Goal: Communication & Community: Answer question/provide support

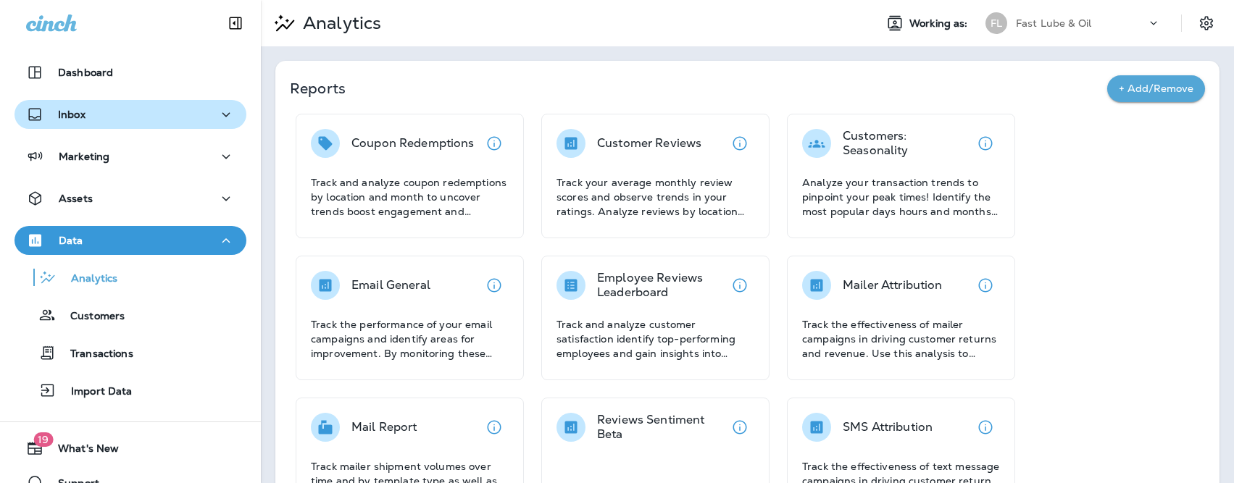
click at [147, 117] on div "Inbox" at bounding box center [130, 115] width 209 height 18
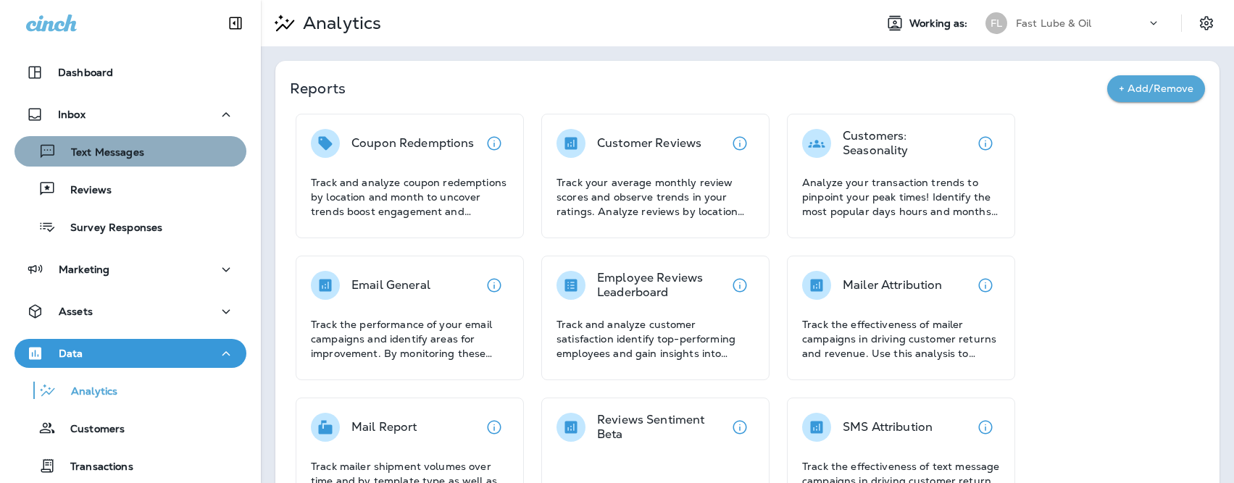
click at [135, 154] on p "Text Messages" at bounding box center [101, 153] width 88 height 14
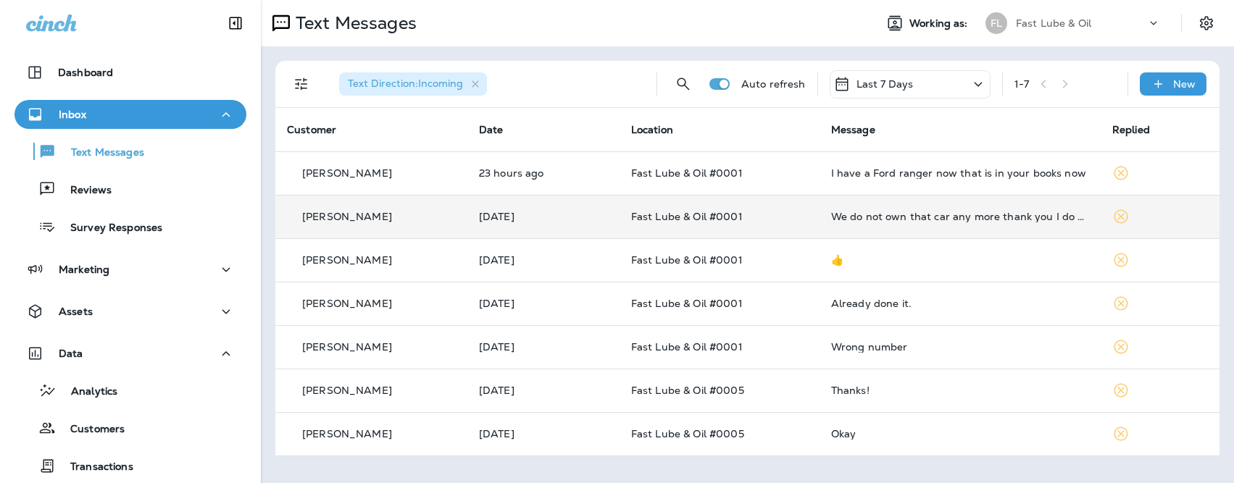
click at [587, 225] on td "[DATE]" at bounding box center [544, 216] width 152 height 43
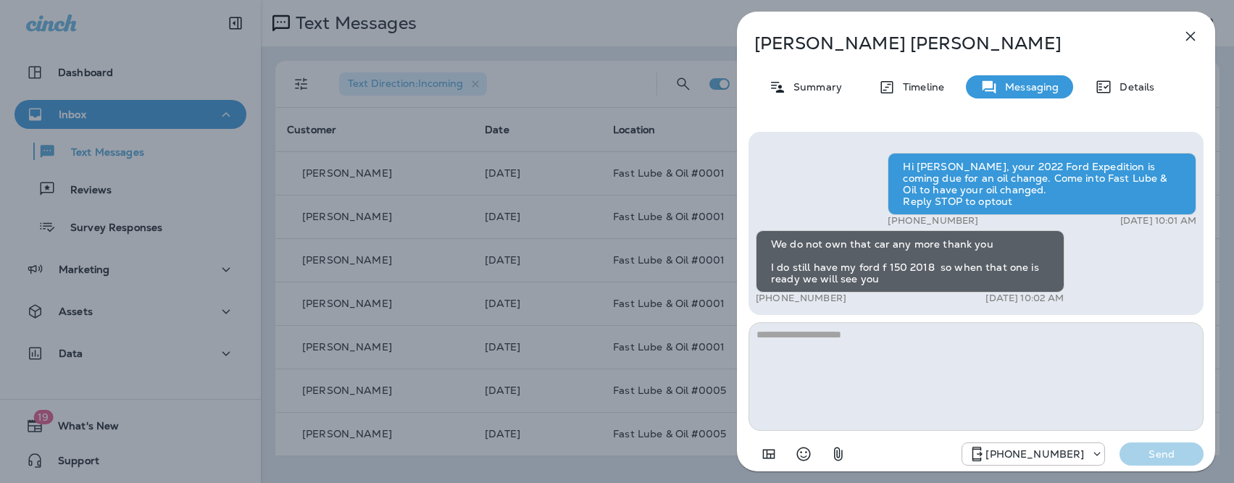
click at [349, 81] on div "[PERSON_NAME] Summary Timeline Messaging Details Hi [PERSON_NAME], your 2022 Fo…" at bounding box center [617, 241] width 1234 height 483
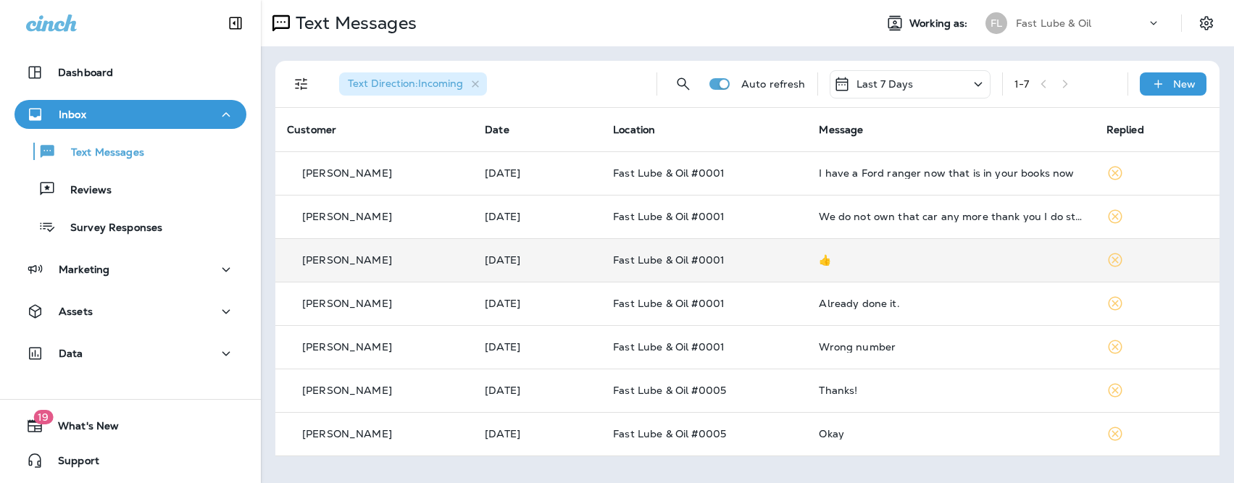
click at [765, 269] on td "Fast Lube & Oil #0001" at bounding box center [705, 259] width 206 height 43
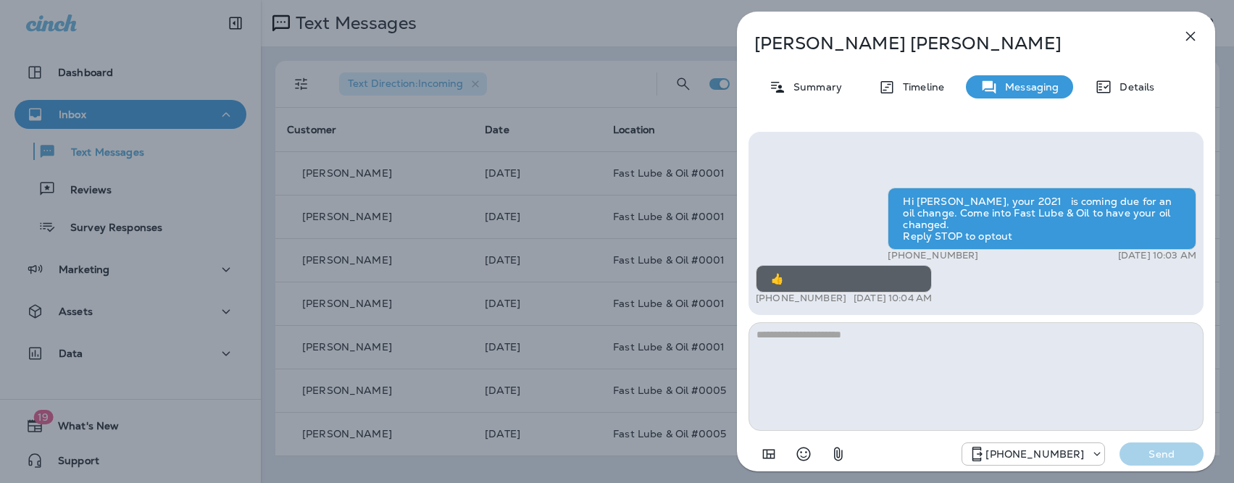
click at [258, 224] on div "Rena Stinner Summary Timeline Messaging Details Hi Rena, your 2021 is coming du…" at bounding box center [617, 241] width 1234 height 483
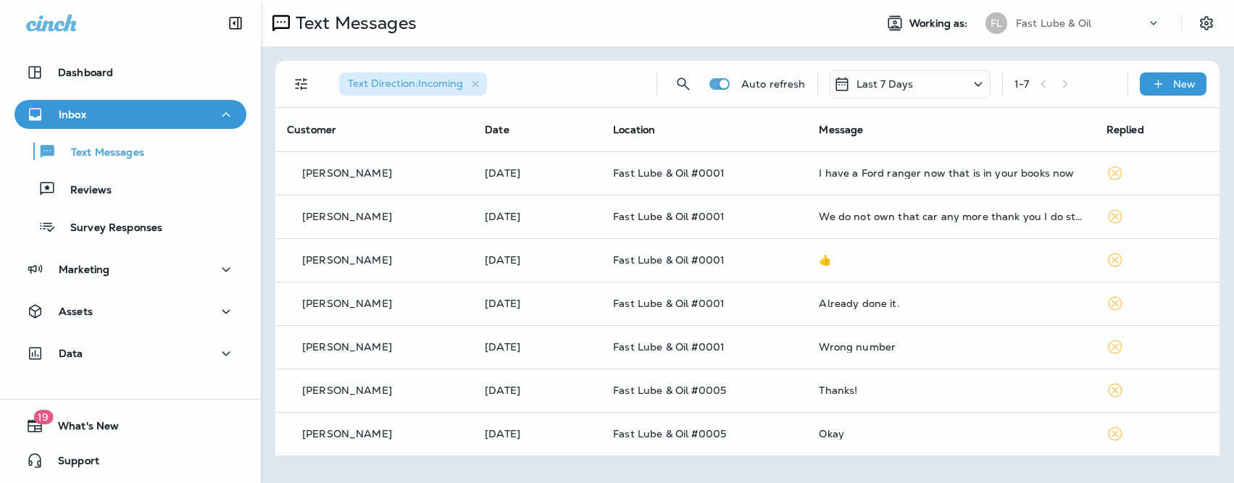
click at [212, 289] on div at bounding box center [690, 241] width 1234 height 483
click at [207, 268] on div "Marketing" at bounding box center [130, 270] width 209 height 18
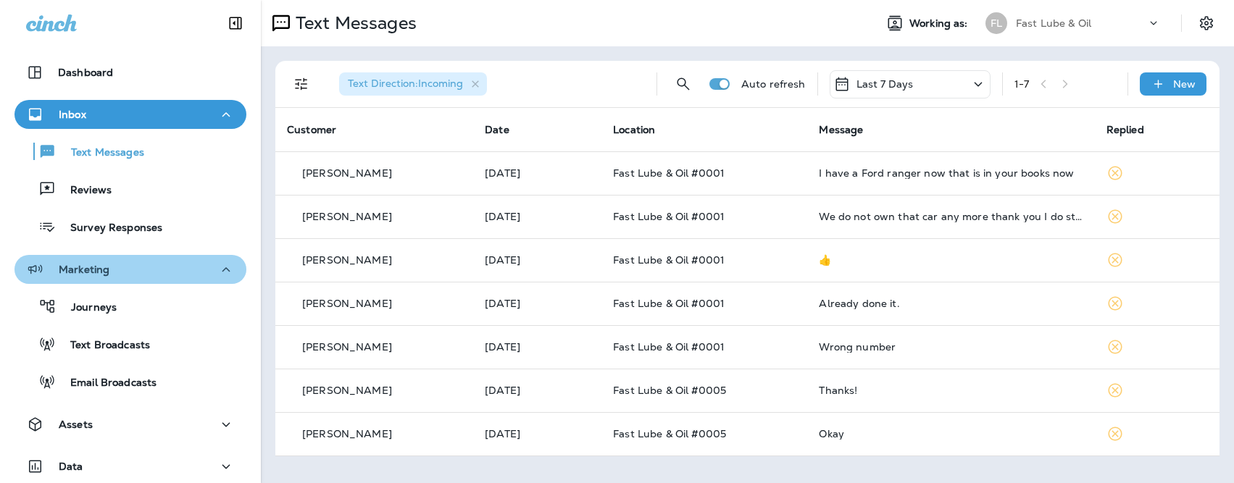
click at [166, 281] on button "Marketing" at bounding box center [130, 269] width 232 height 29
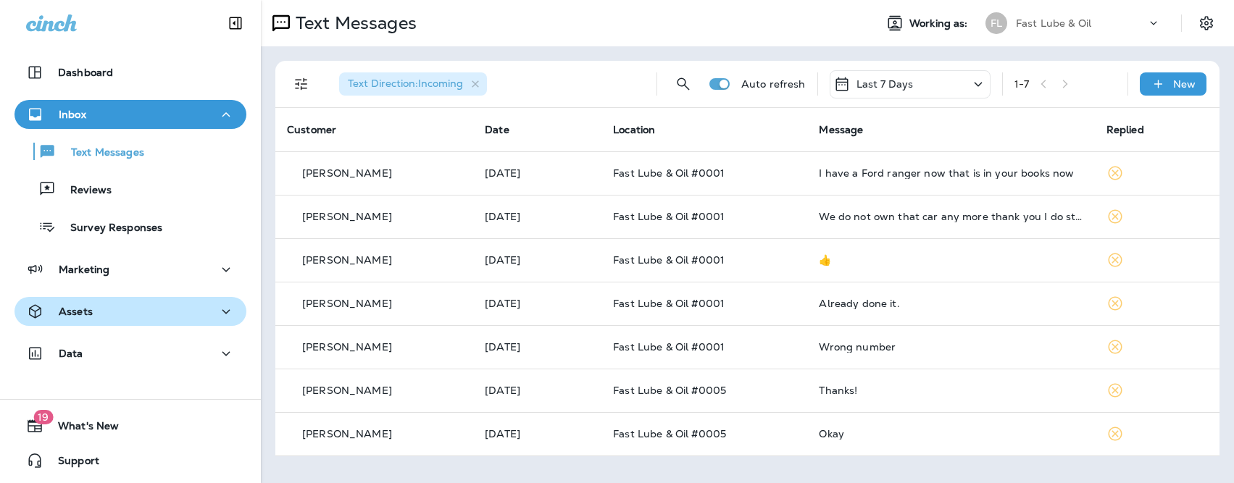
click at [143, 315] on div "Assets" at bounding box center [130, 312] width 209 height 18
